Goal: Navigation & Orientation: Go to known website

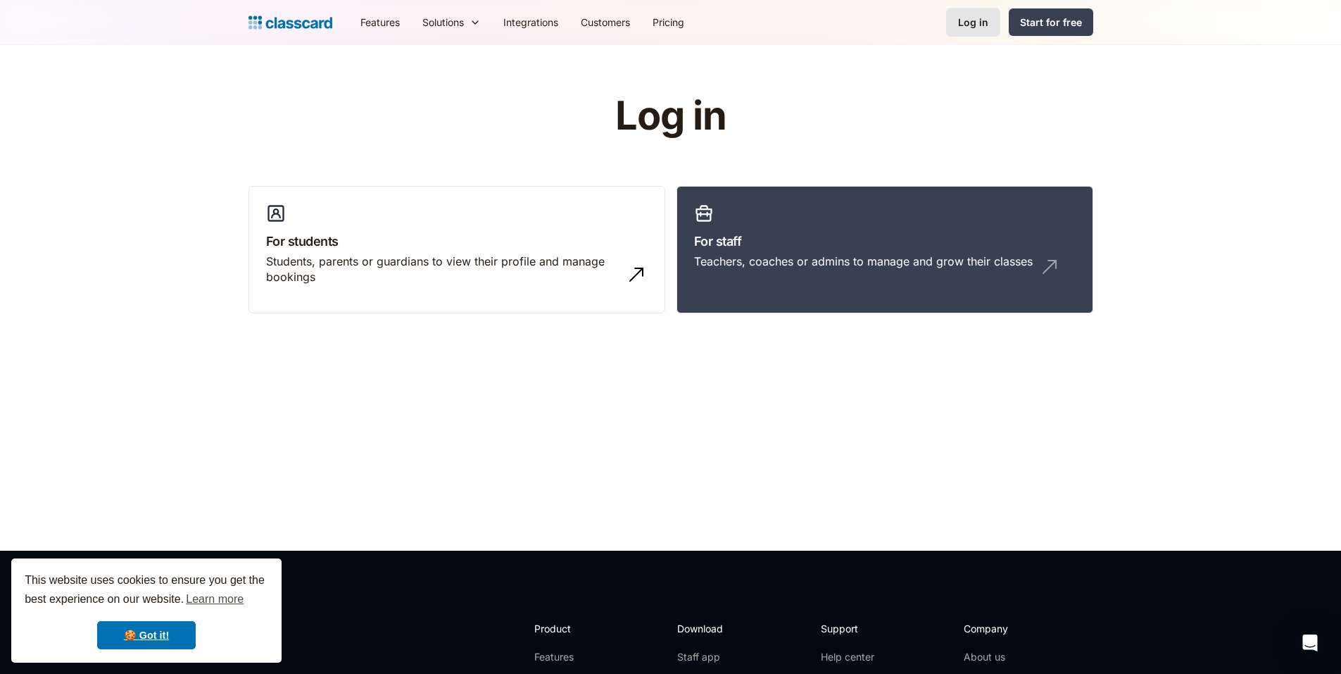
click at [987, 21] on div "Log in" at bounding box center [973, 22] width 30 height 15
click at [770, 265] on div "Teachers, coaches or admins to manage and grow their classes" at bounding box center [863, 260] width 339 height 15
